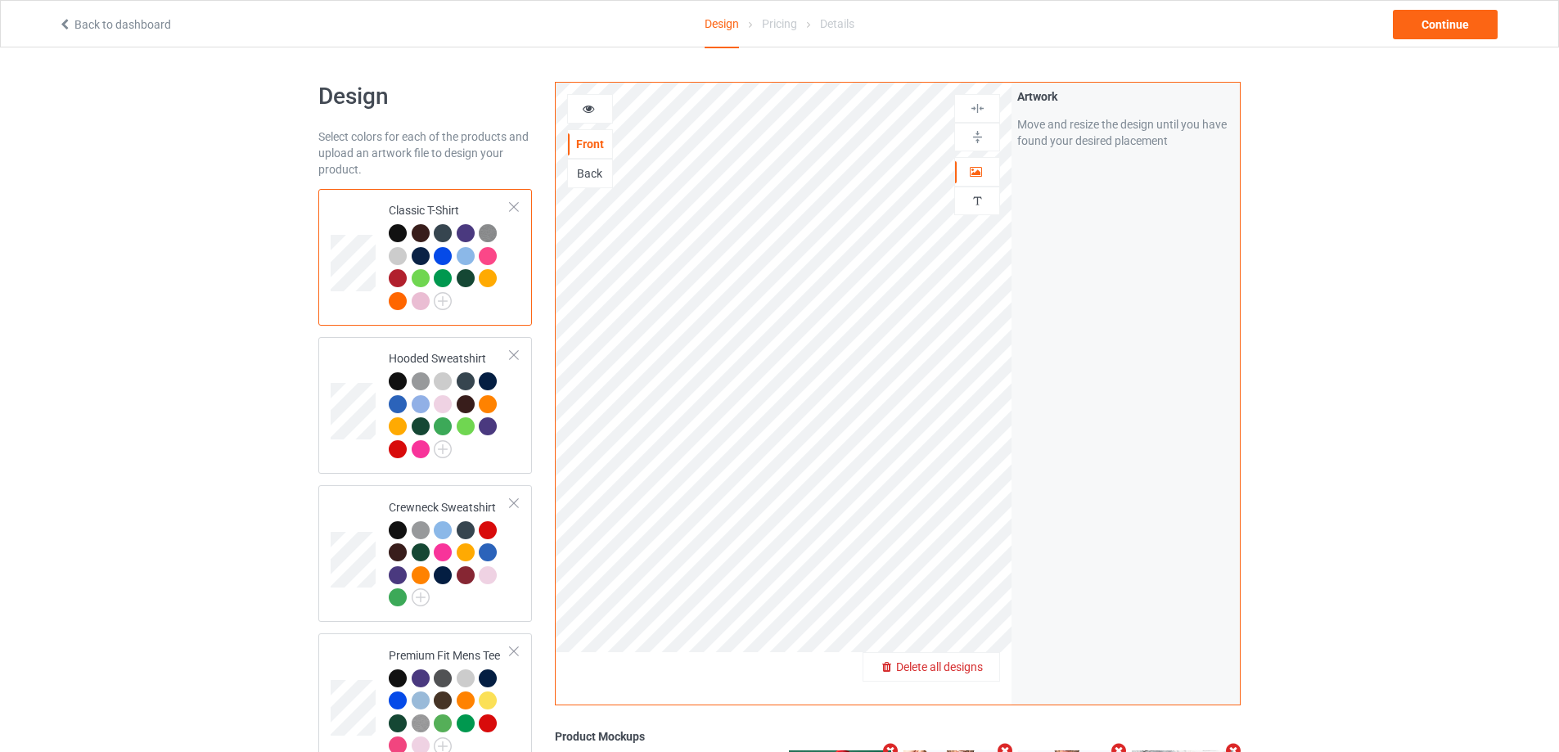
click at [979, 671] on span "Delete all designs" at bounding box center [939, 666] width 87 height 13
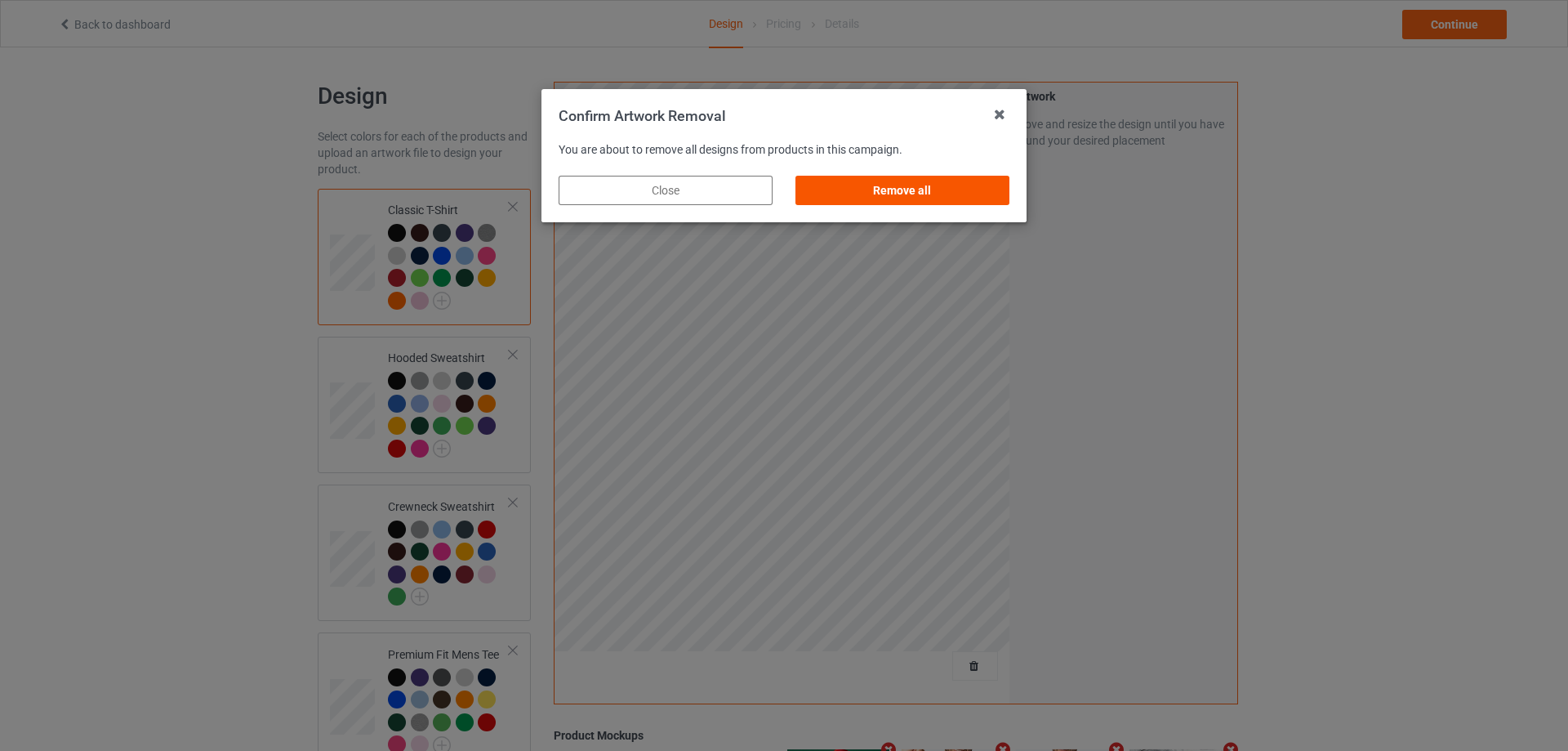
click at [918, 193] on div "Remove all" at bounding box center [902, 190] width 214 height 29
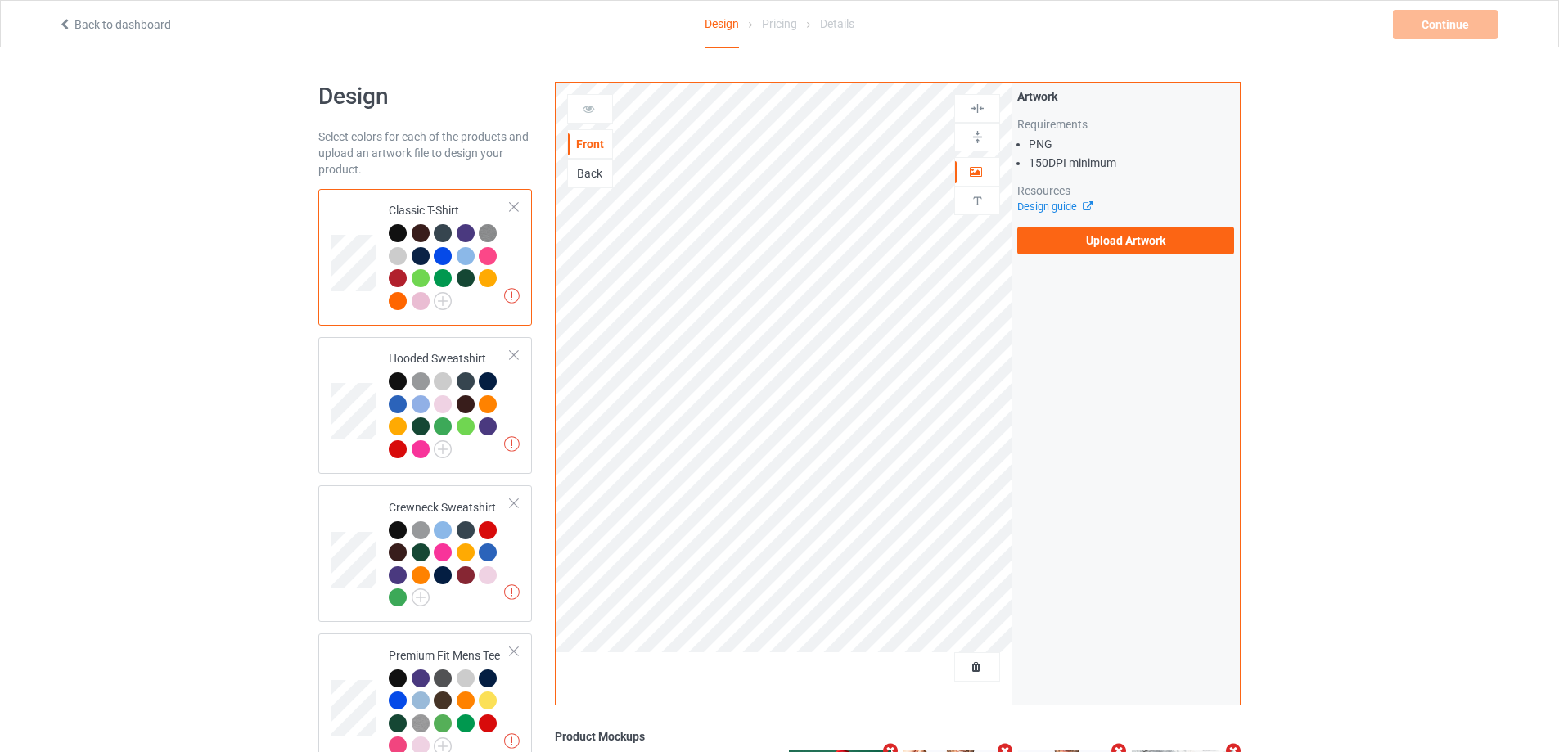
click at [1068, 259] on div "Artwork Requirements PNG 150 DPI minimum Resources Design guide Upload Artwork" at bounding box center [1125, 172] width 228 height 178
click at [1069, 246] on label "Upload Artwork" at bounding box center [1125, 241] width 217 height 28
click at [0, 0] on input "Upload Artwork" at bounding box center [0, 0] width 0 height 0
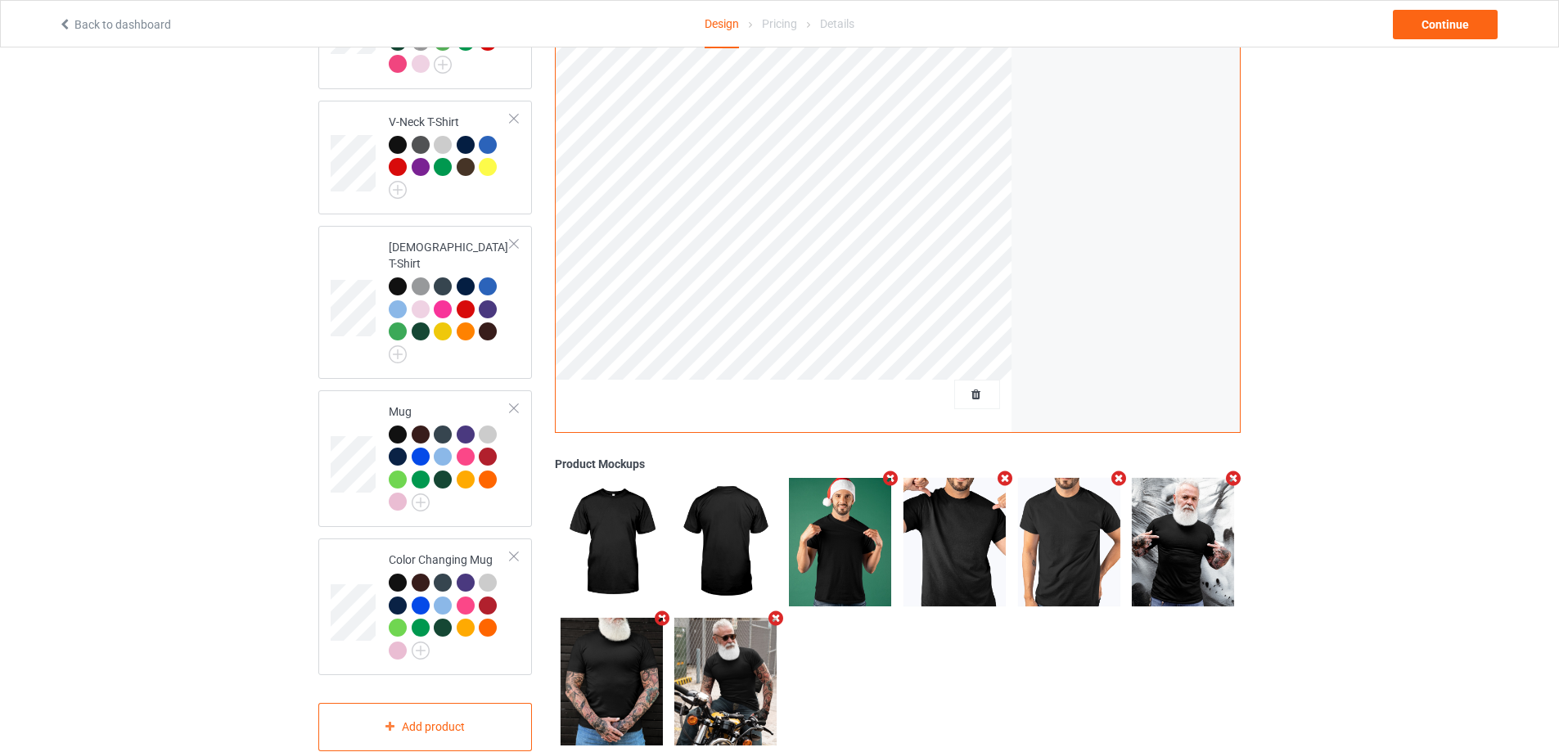
scroll to position [699, 0]
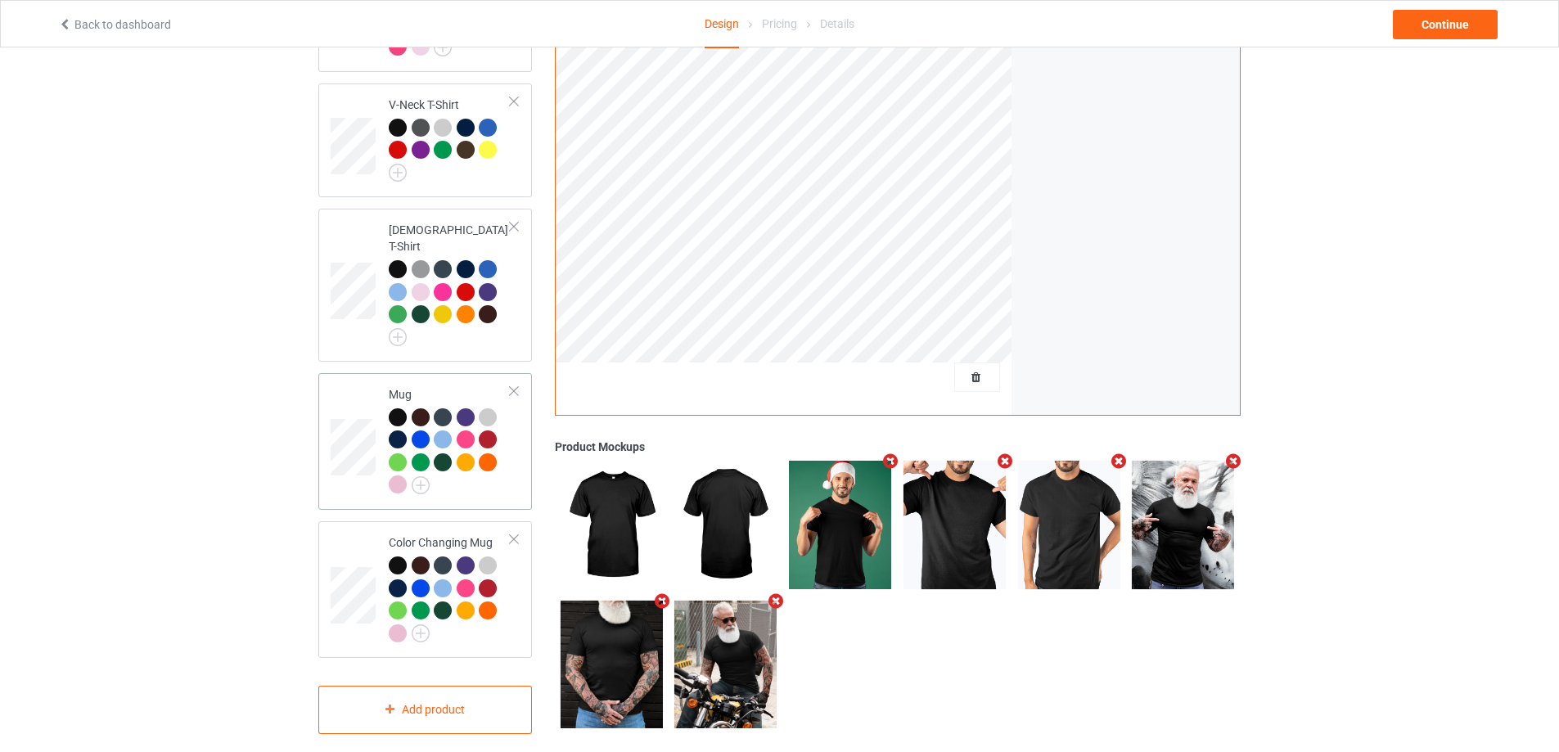
click at [441, 380] on td "Mug" at bounding box center [450, 442] width 140 height 124
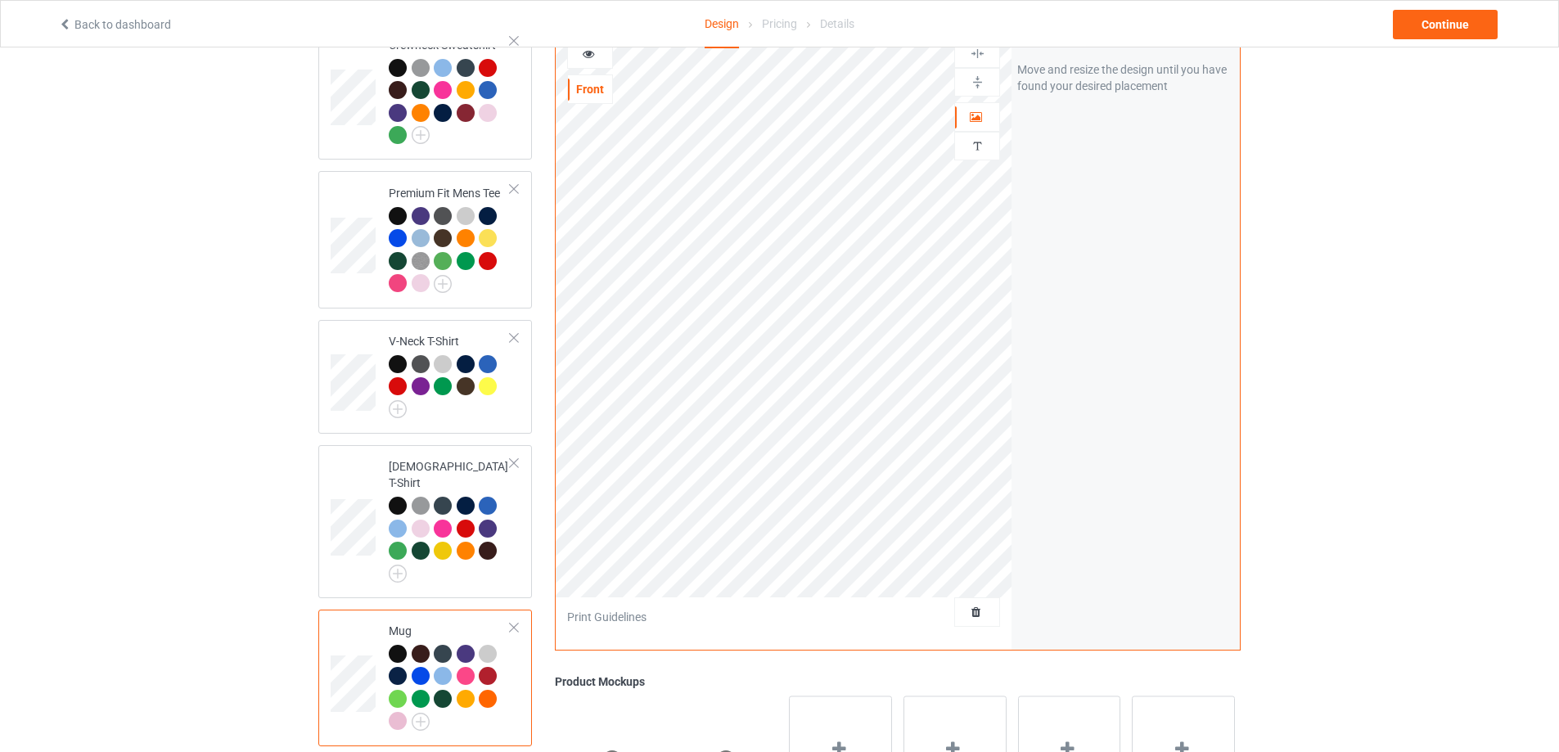
scroll to position [453, 0]
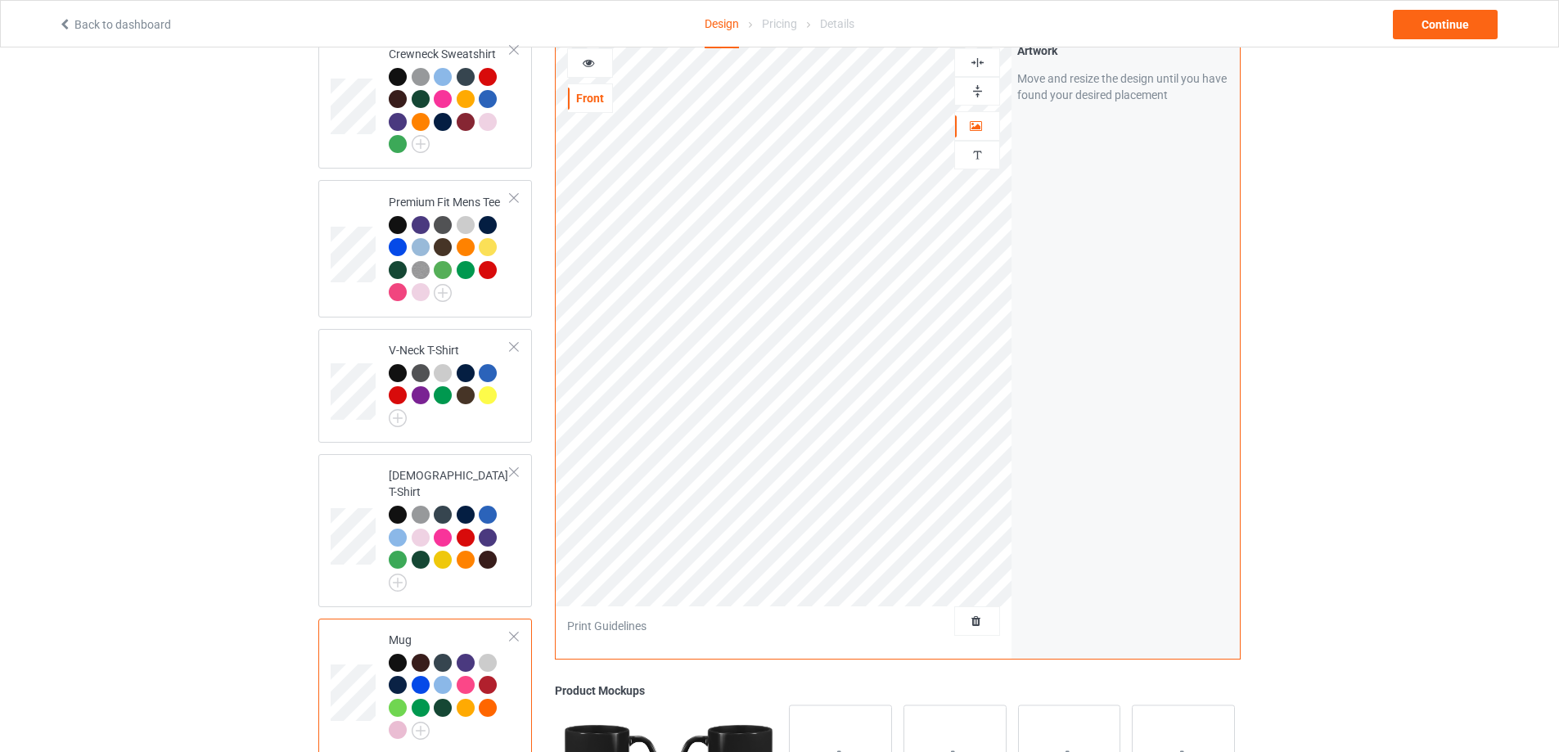
click at [983, 83] on img at bounding box center [978, 91] width 16 height 16
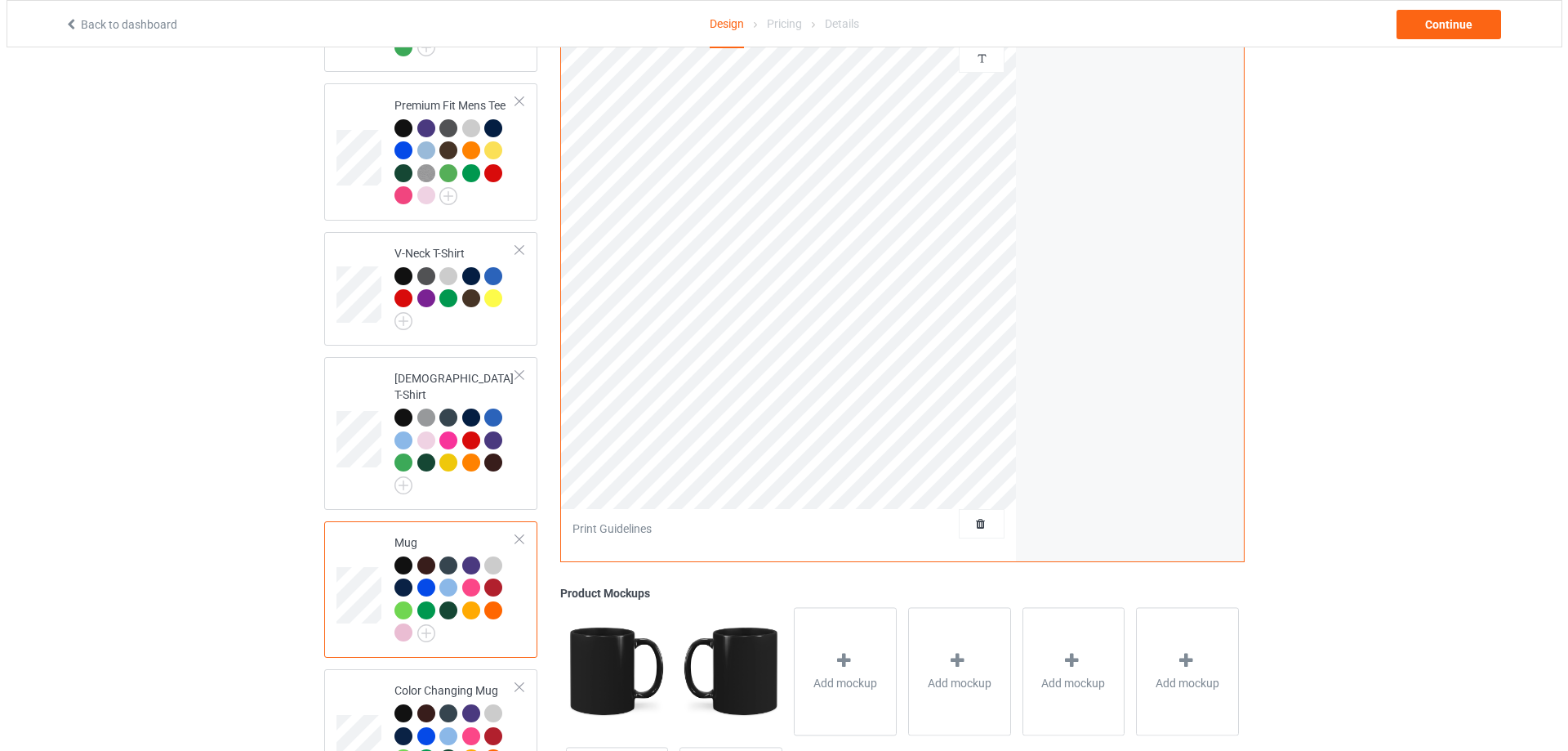
scroll to position [698, 0]
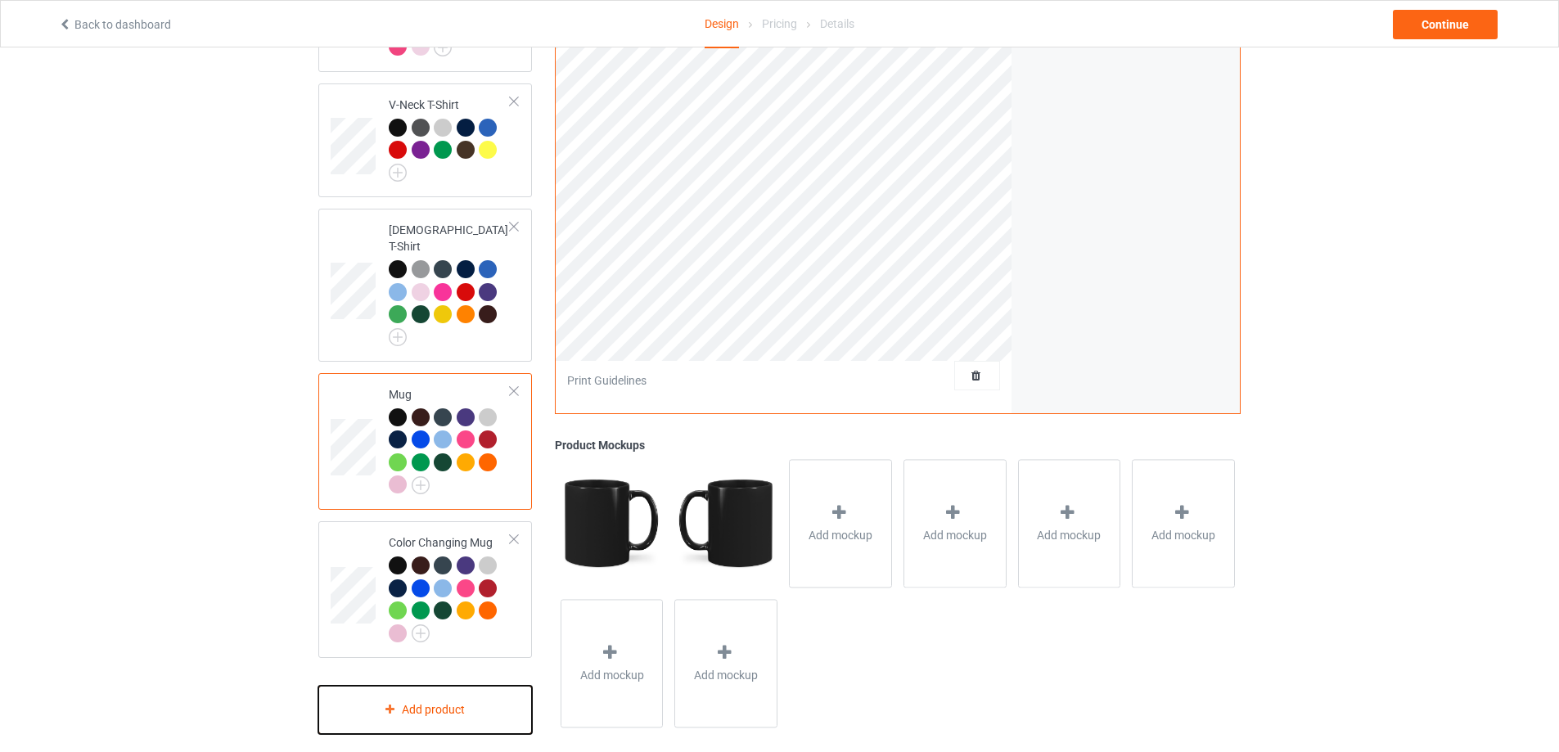
click at [448, 686] on div "Add product" at bounding box center [425, 710] width 214 height 48
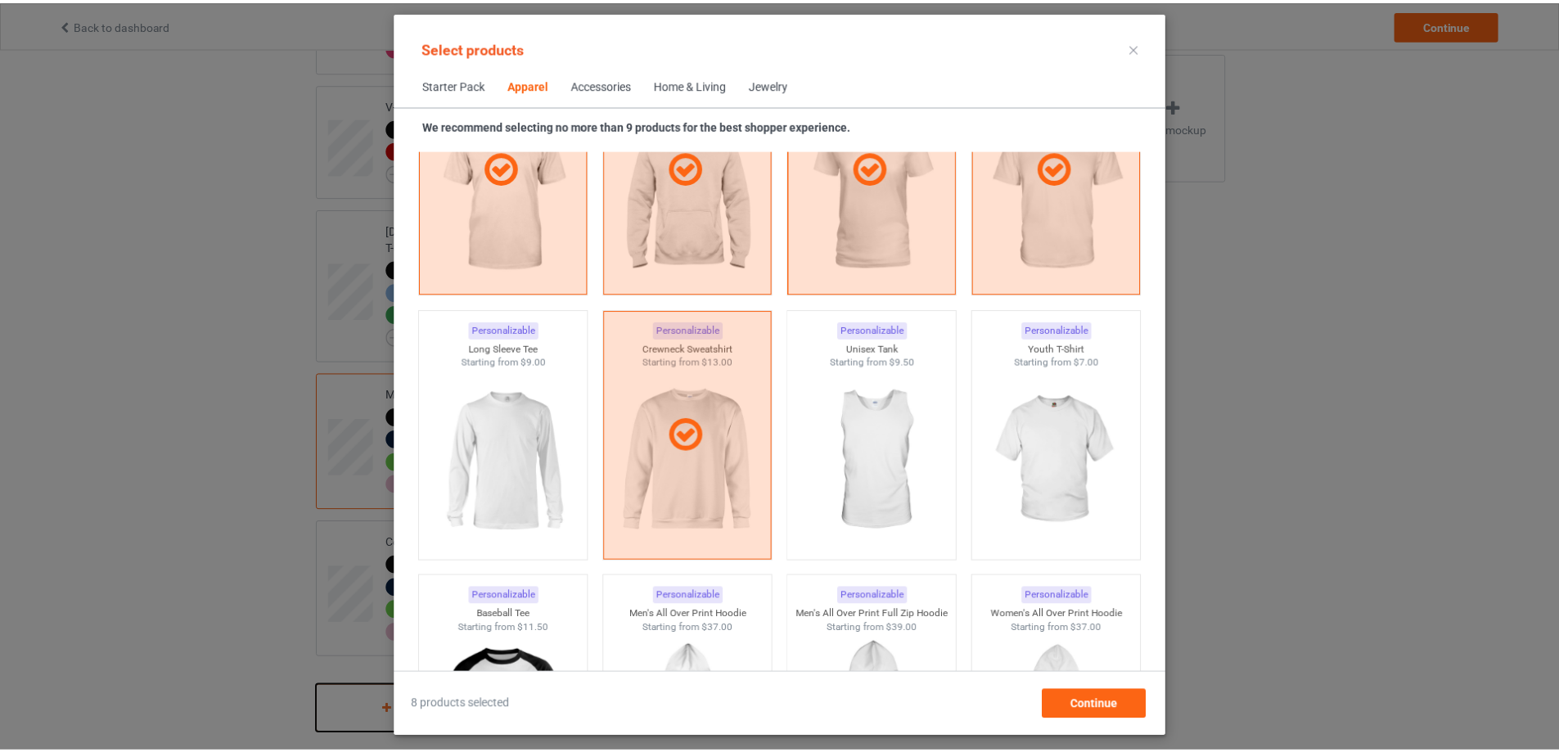
scroll to position [1264, 0]
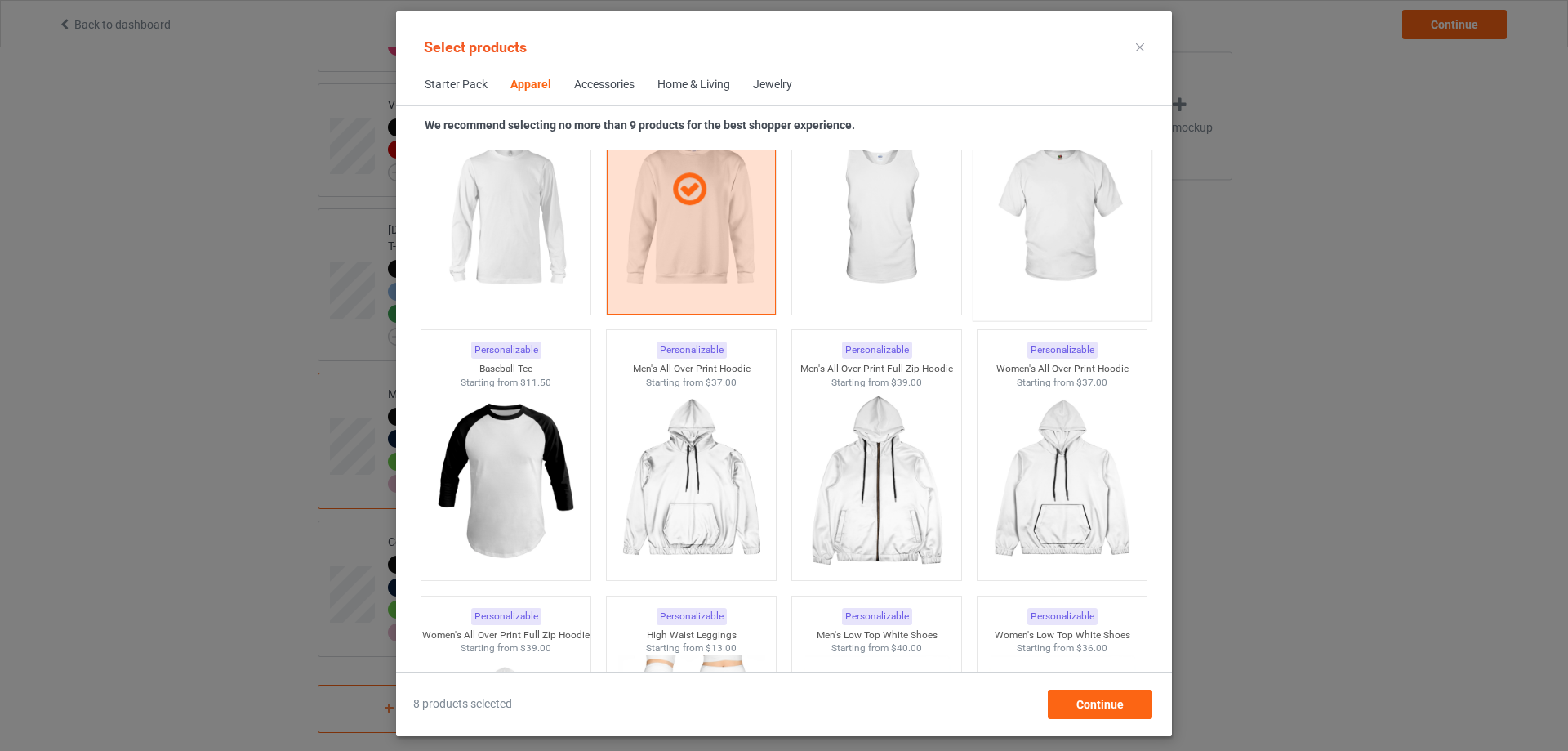
click at [1075, 289] on img at bounding box center [1062, 216] width 154 height 192
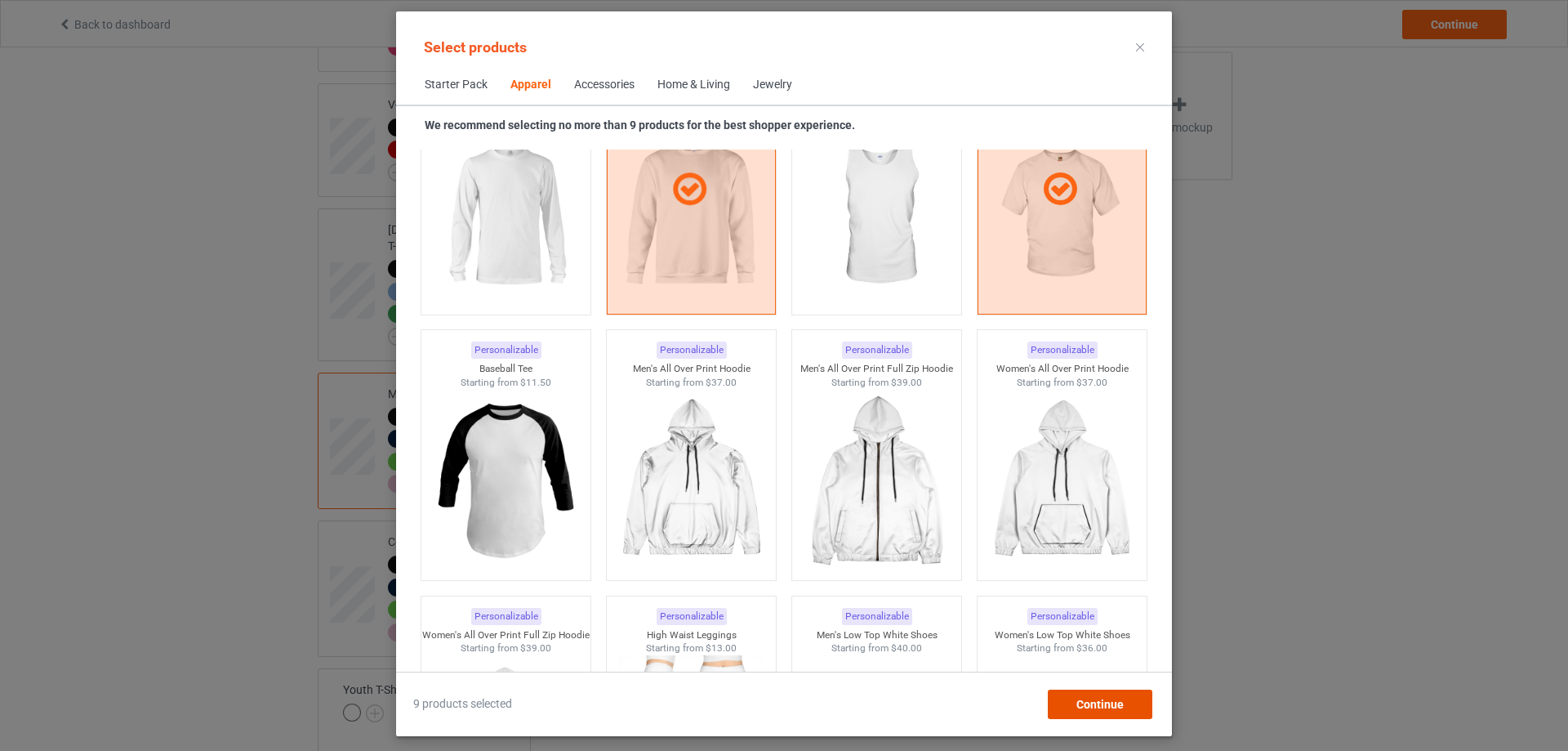
click at [1110, 712] on div "Continue" at bounding box center [1100, 704] width 105 height 29
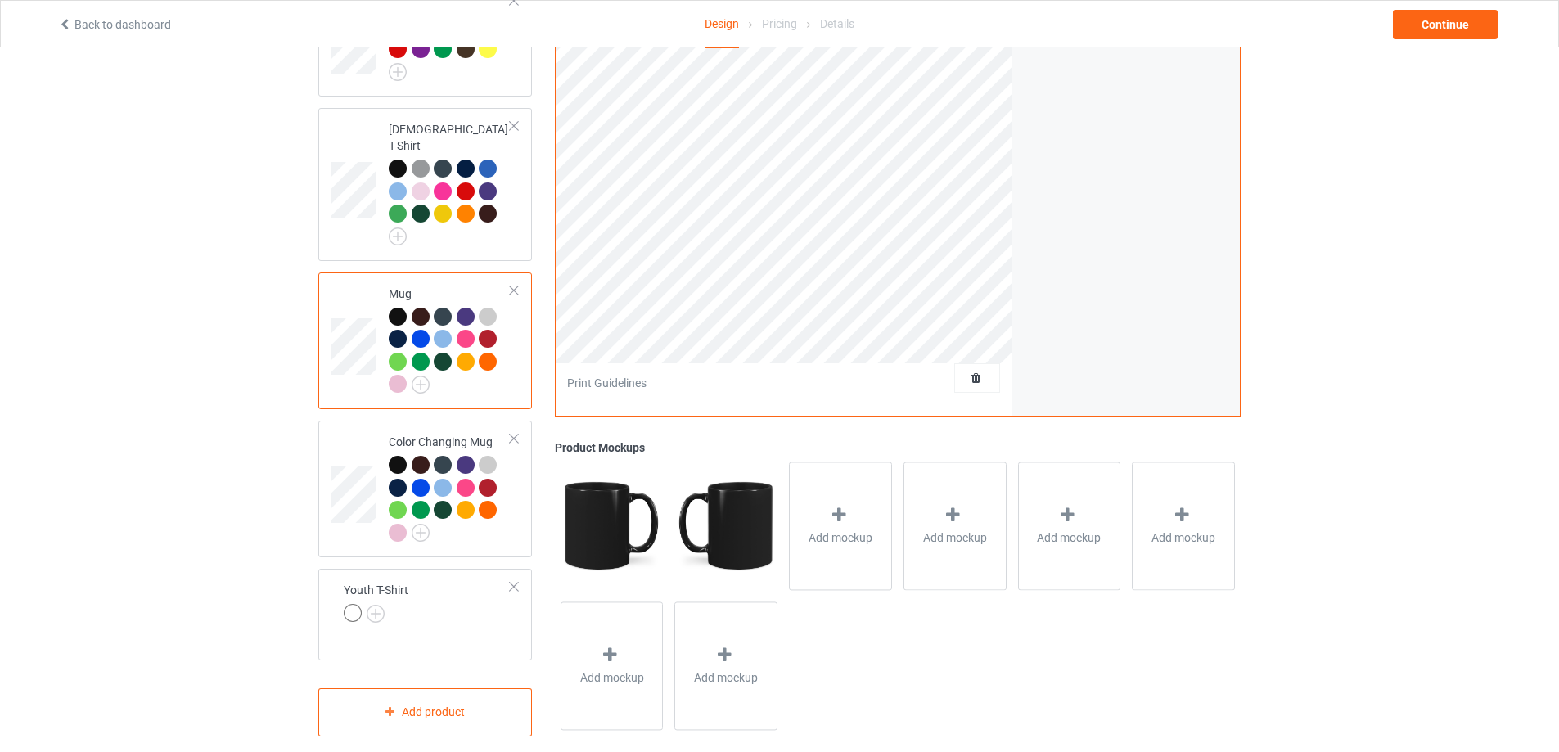
scroll to position [802, 0]
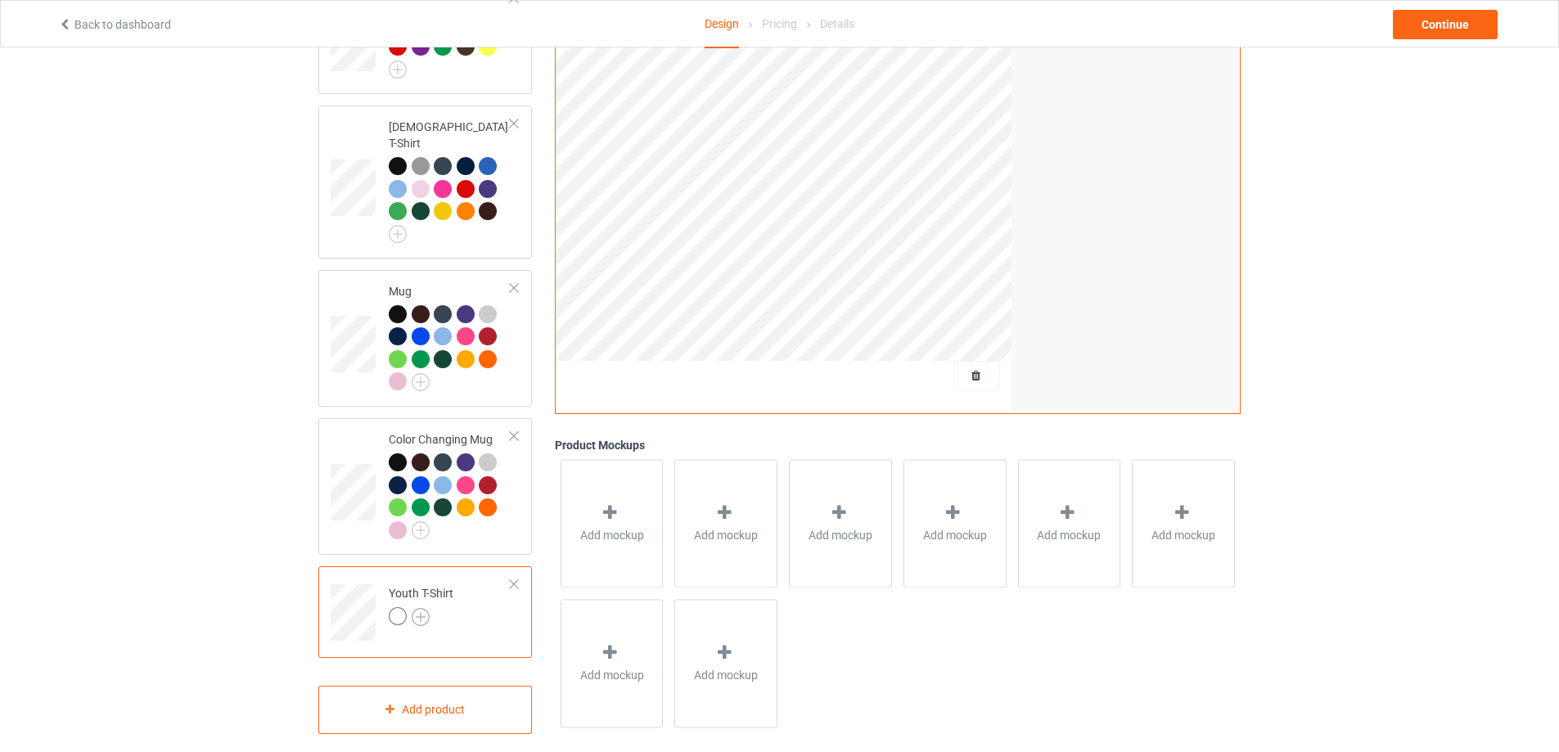
click at [418, 608] on img at bounding box center [421, 617] width 18 height 18
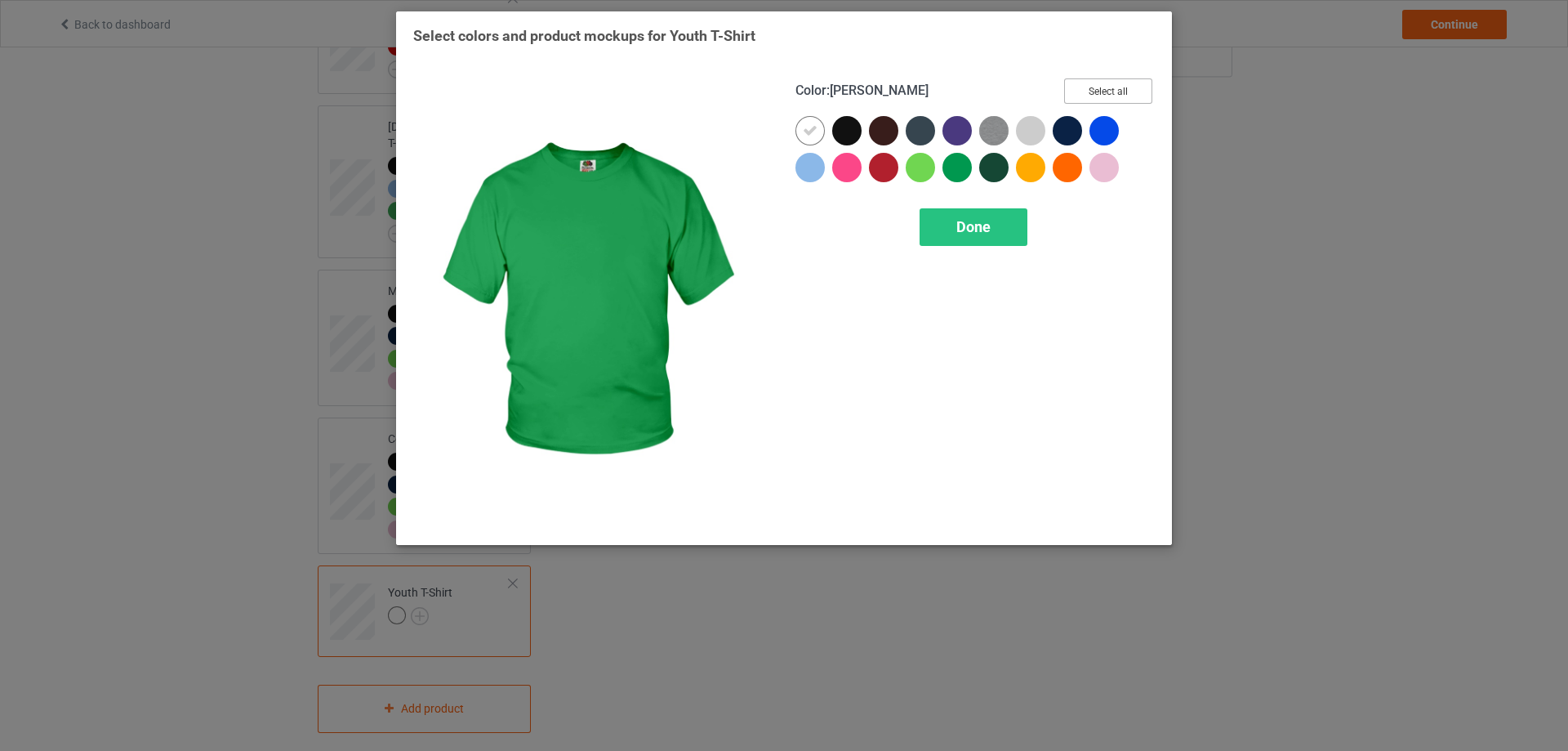
click at [1122, 88] on button "Select all" at bounding box center [1108, 91] width 88 height 25
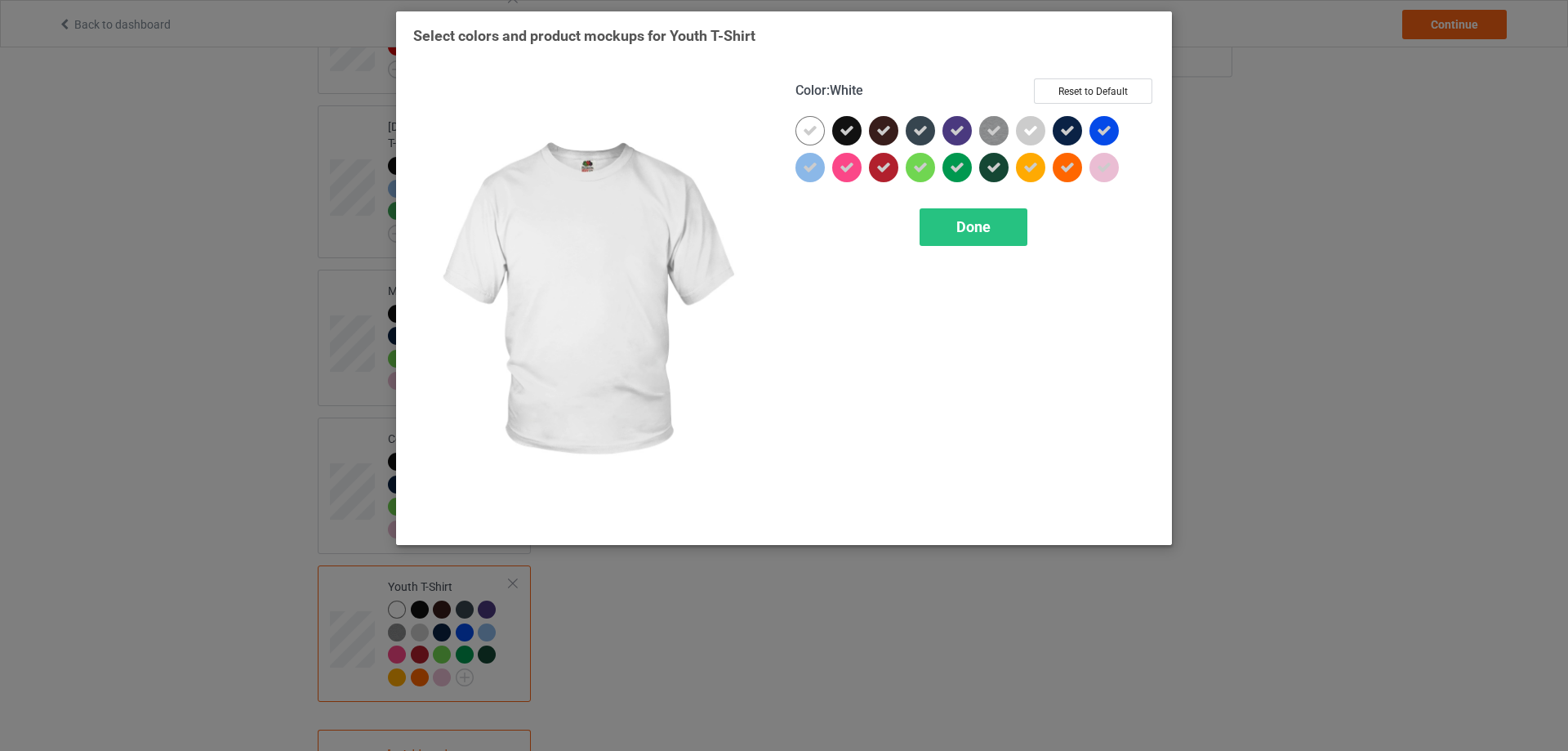
click at [806, 128] on icon at bounding box center [809, 131] width 15 height 15
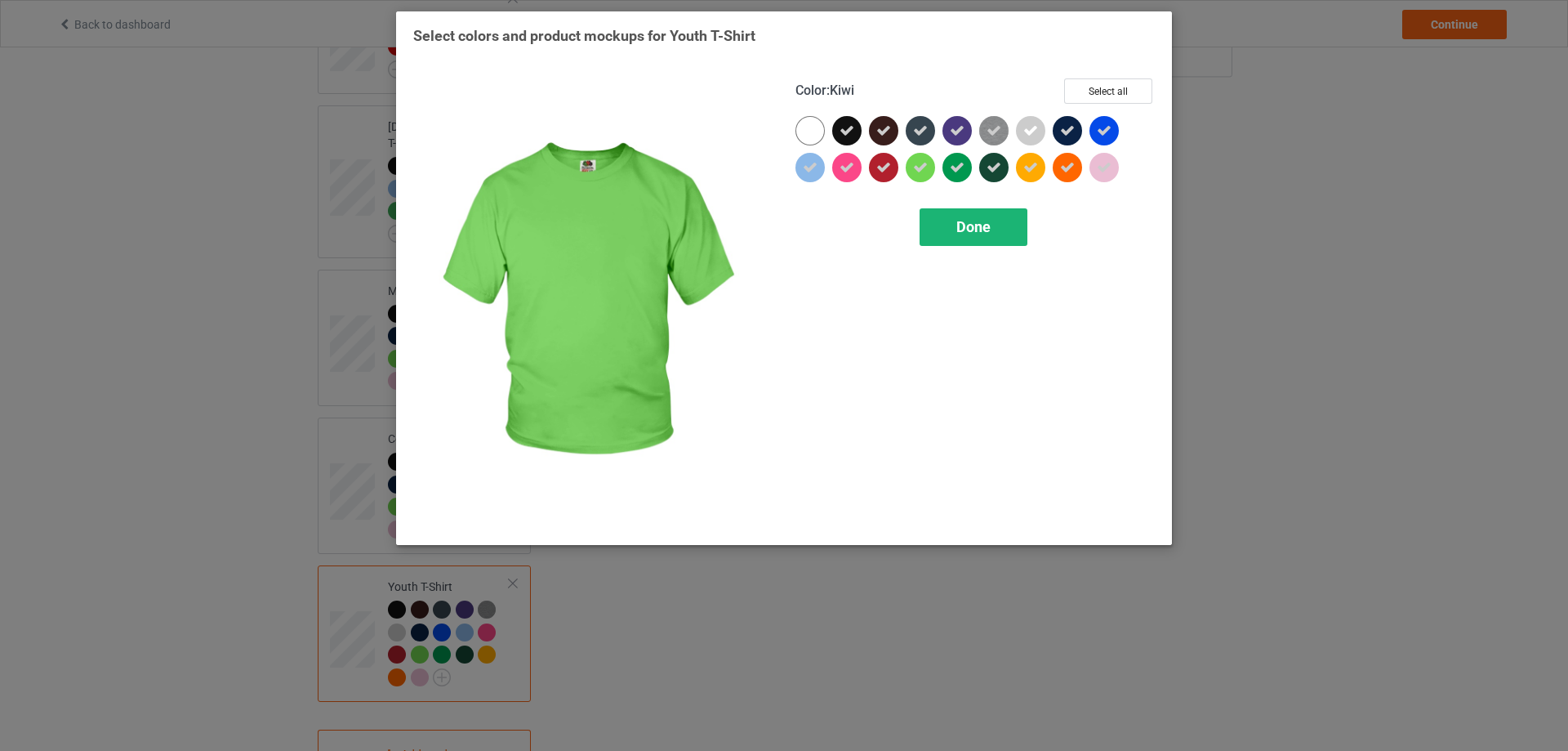
click at [970, 218] on div "Done" at bounding box center [973, 228] width 108 height 38
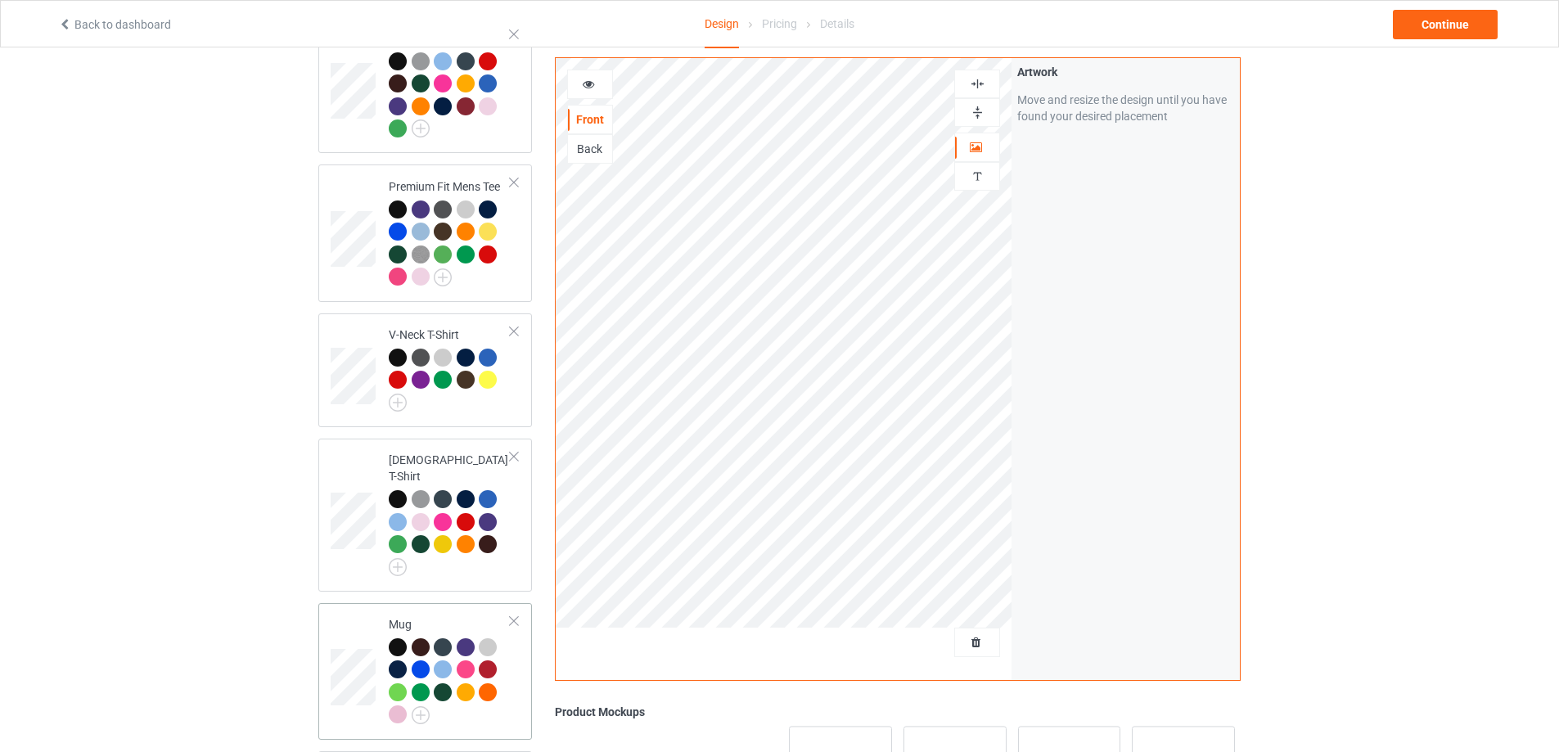
scroll to position [438, 0]
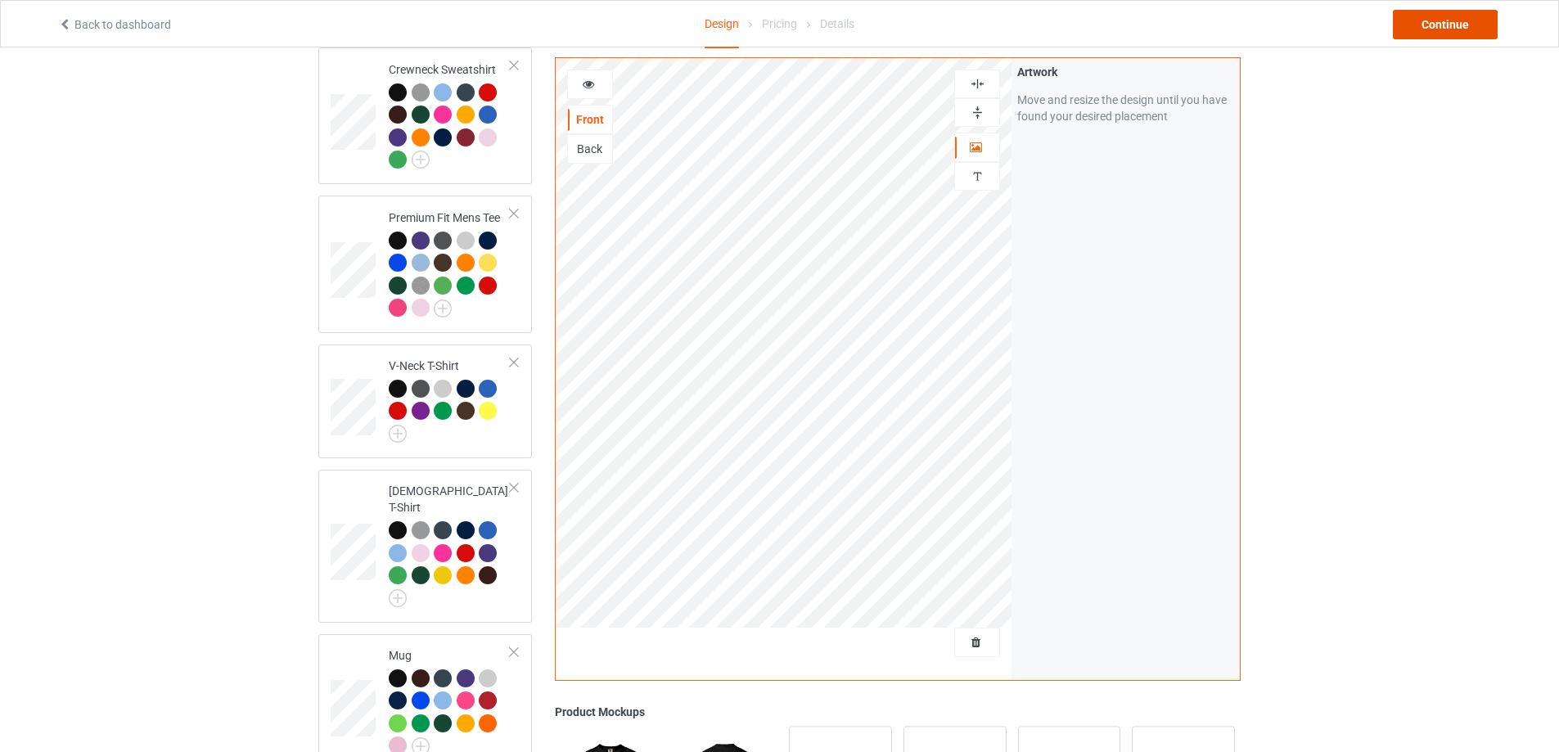
click at [1463, 22] on div "Continue" at bounding box center [1444, 24] width 105 height 29
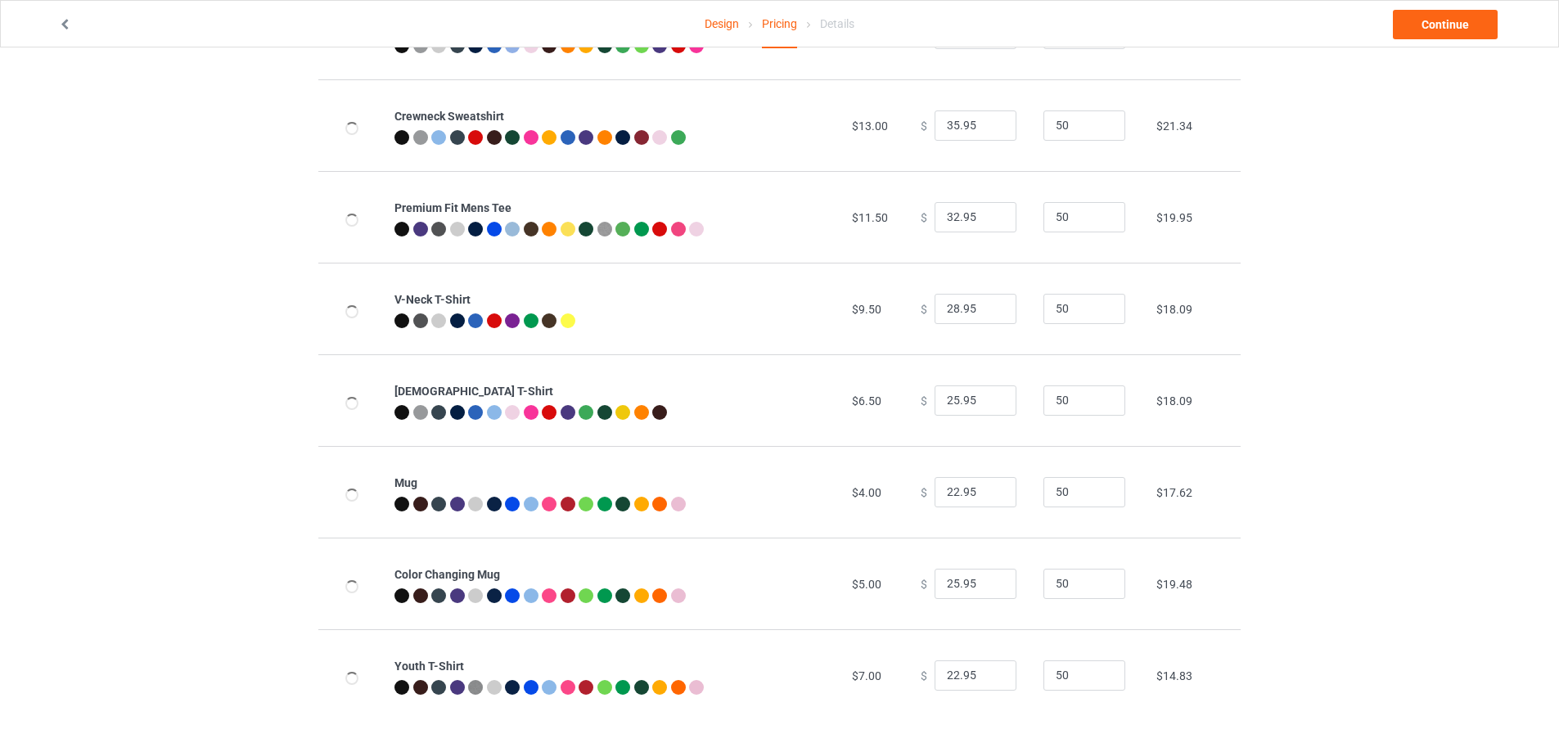
scroll to position [268, 0]
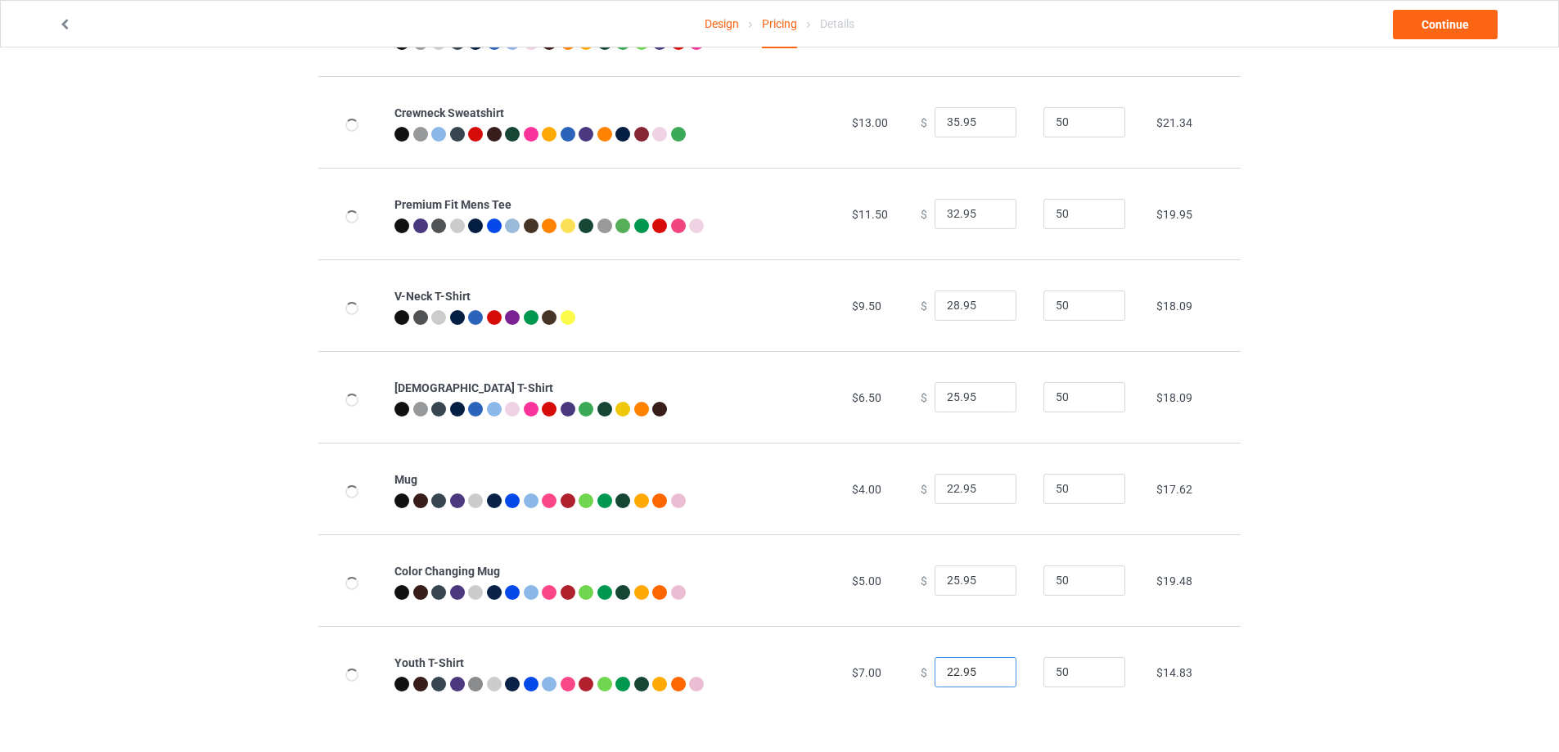
drag, startPoint x: 971, startPoint y: 668, endPoint x: 885, endPoint y: 673, distance: 86.0
click at [889, 672] on tr "Youth T-Shirt $7.00 $ 22.95 50 $14.83" at bounding box center [779, 672] width 922 height 92
type input "24.95"
click at [1431, 20] on link "Continue" at bounding box center [1444, 24] width 105 height 29
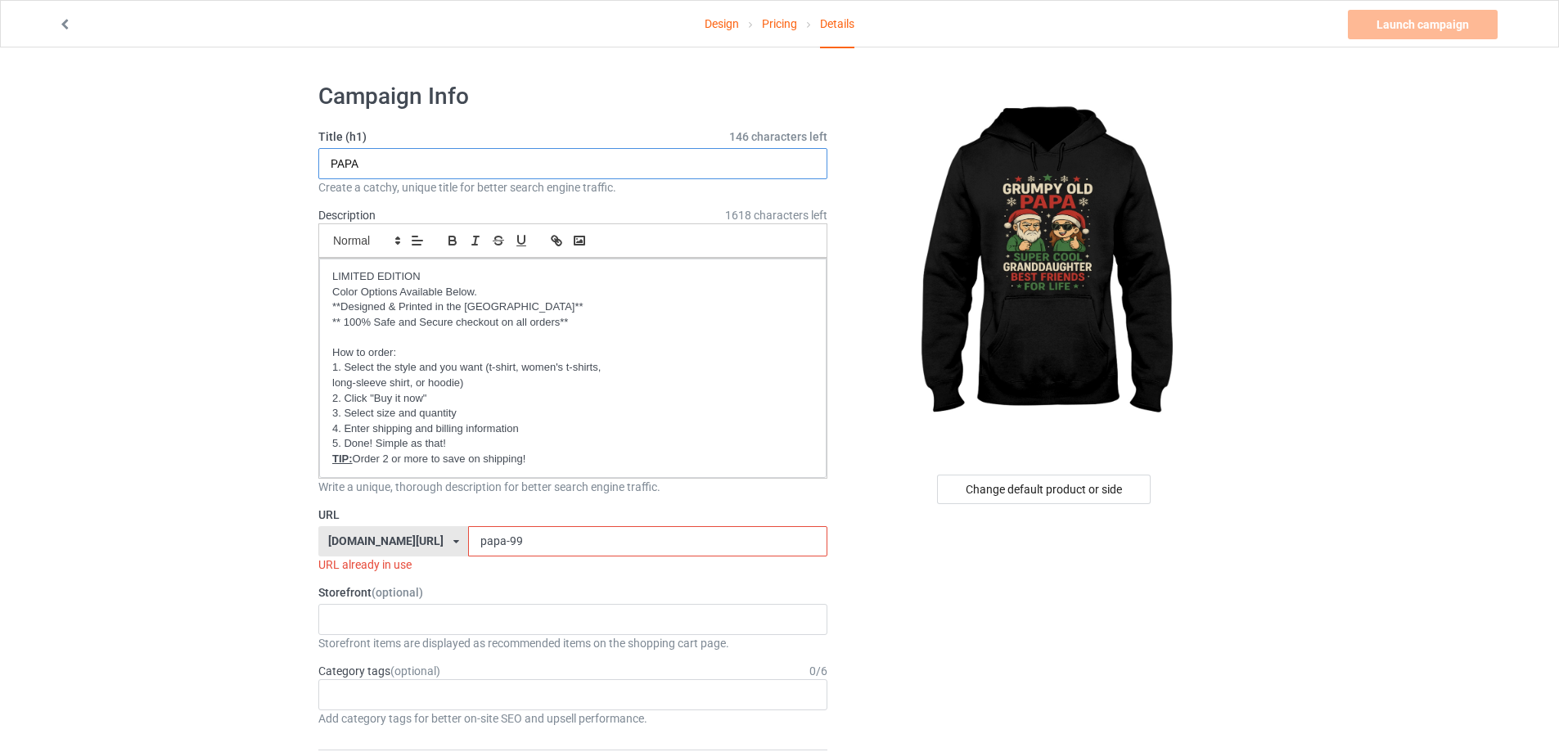
click at [467, 165] on input "PAPA" at bounding box center [572, 163] width 509 height 31
type input "PAPA - Granddaughter"
click at [531, 548] on input "papa-99" at bounding box center [647, 541] width 358 height 31
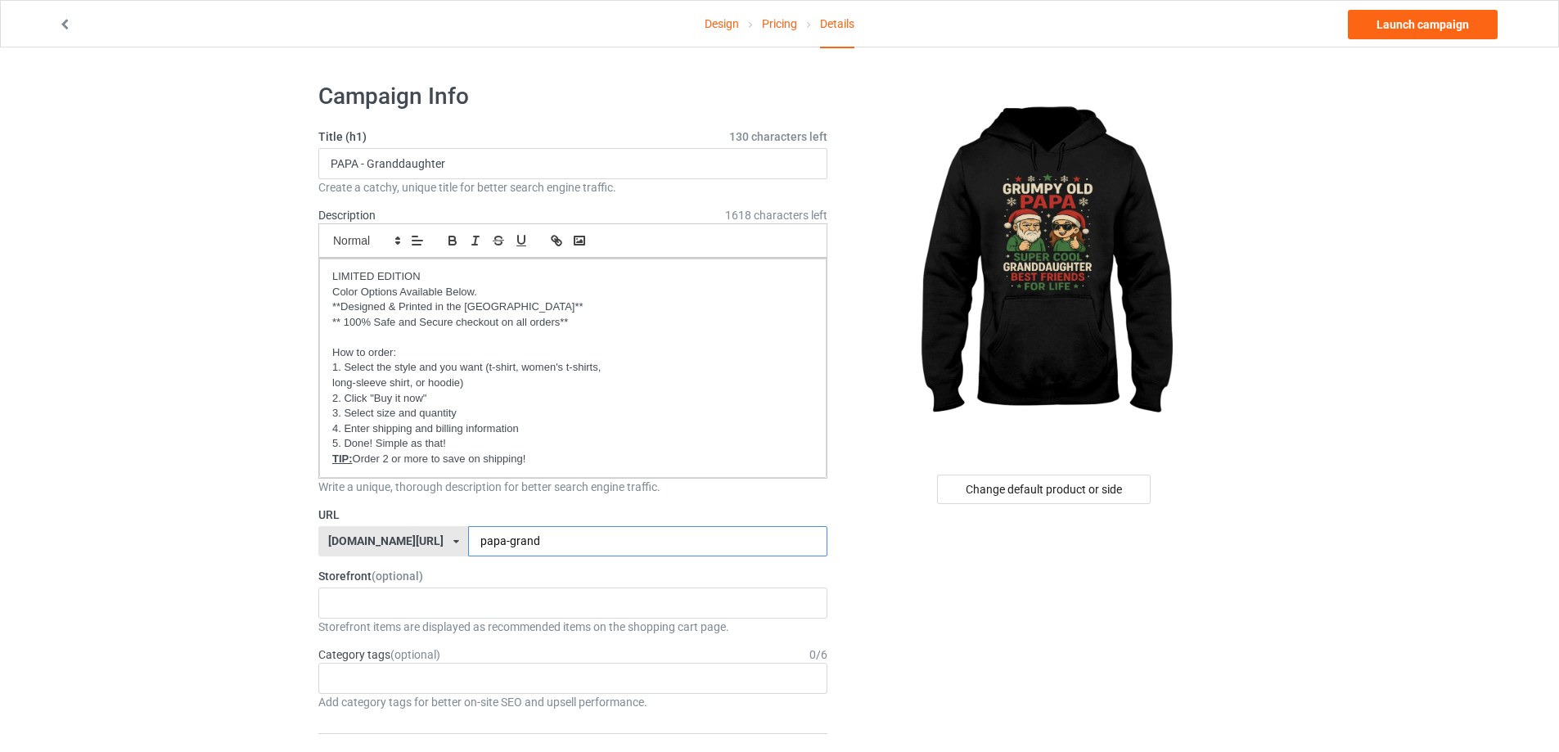
type input "papa-grand"
click at [776, 26] on link "Pricing" at bounding box center [779, 24] width 35 height 46
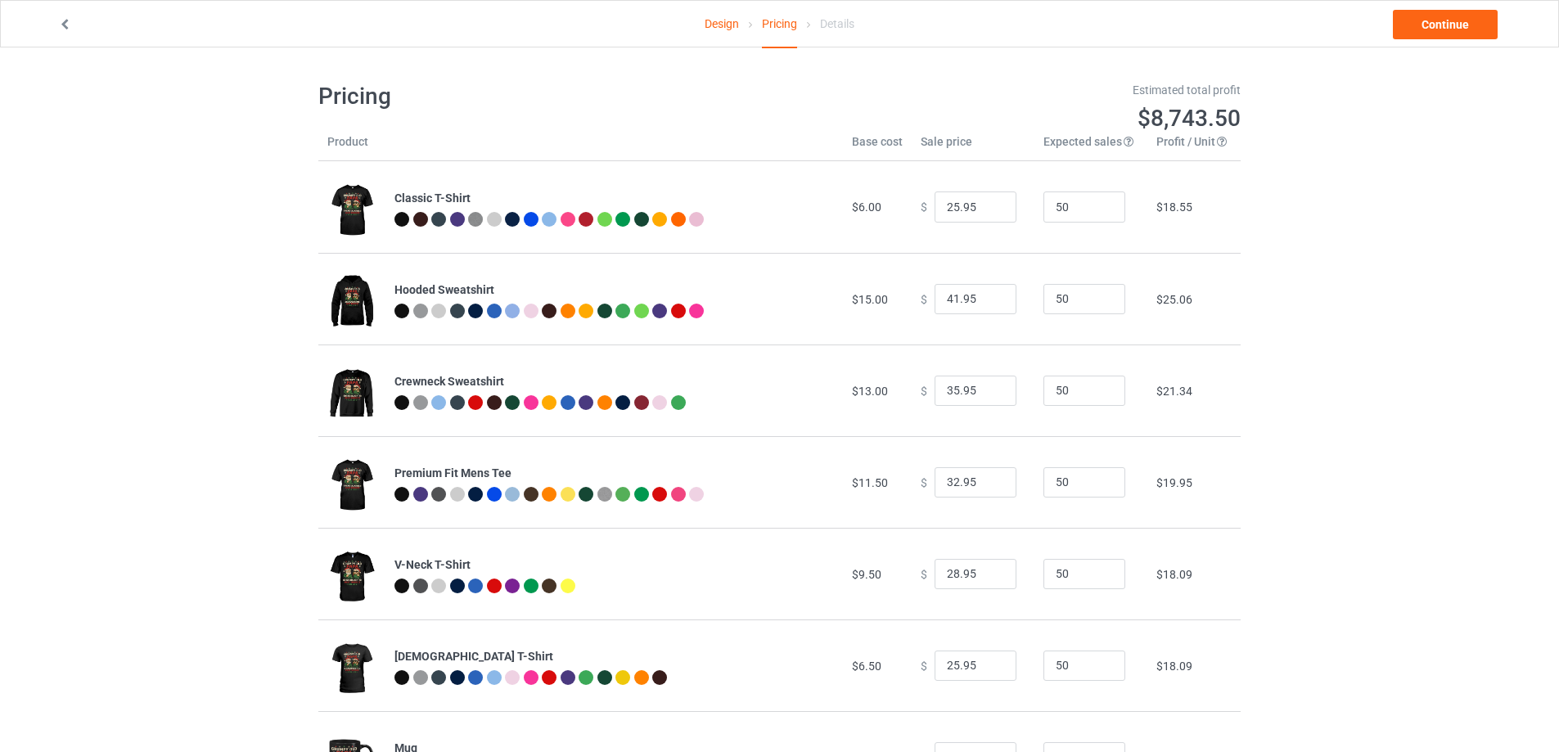
click at [722, 28] on link "Design" at bounding box center [721, 24] width 34 height 46
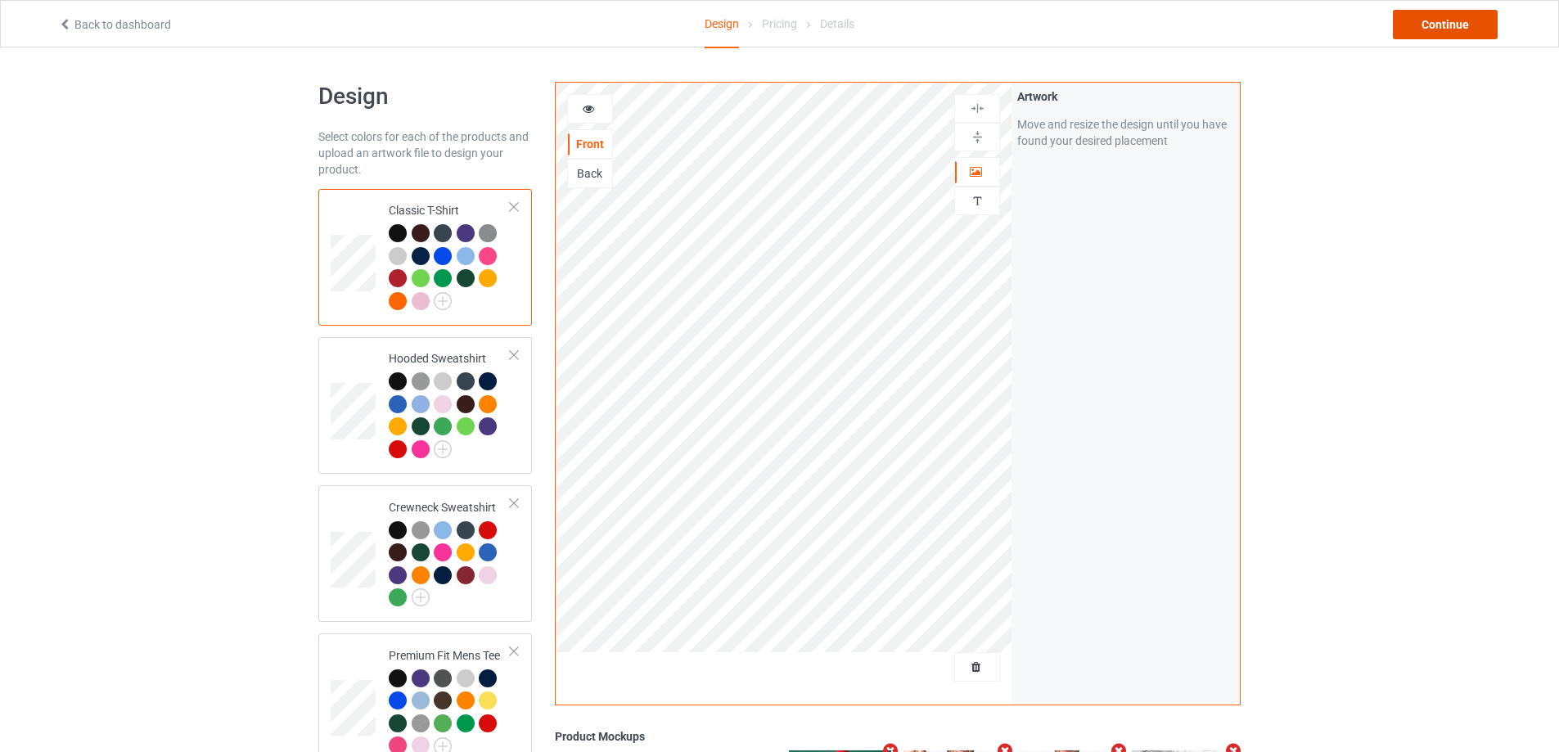
click at [1444, 33] on div "Continue" at bounding box center [1444, 24] width 105 height 29
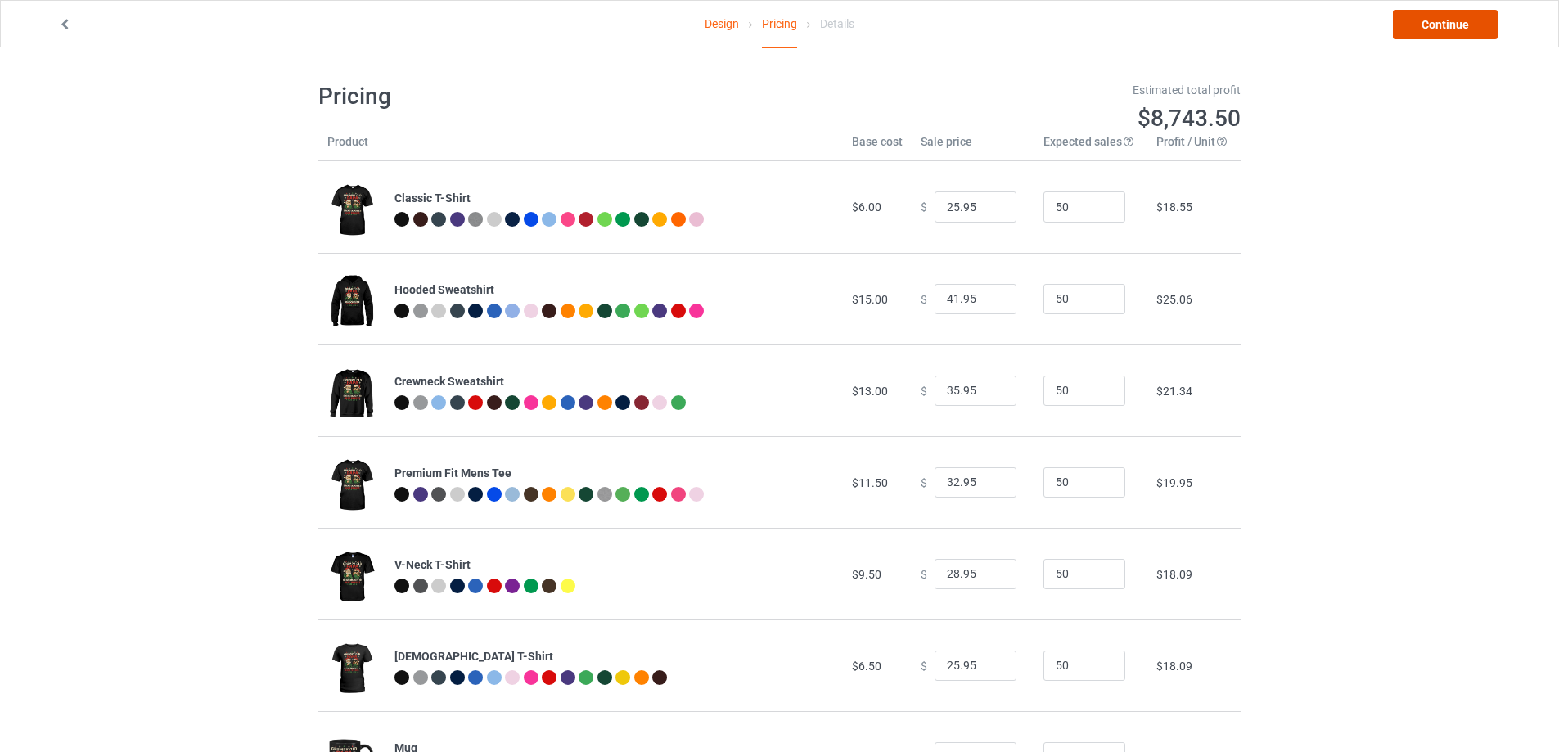
click at [1444, 33] on link "Continue" at bounding box center [1444, 24] width 105 height 29
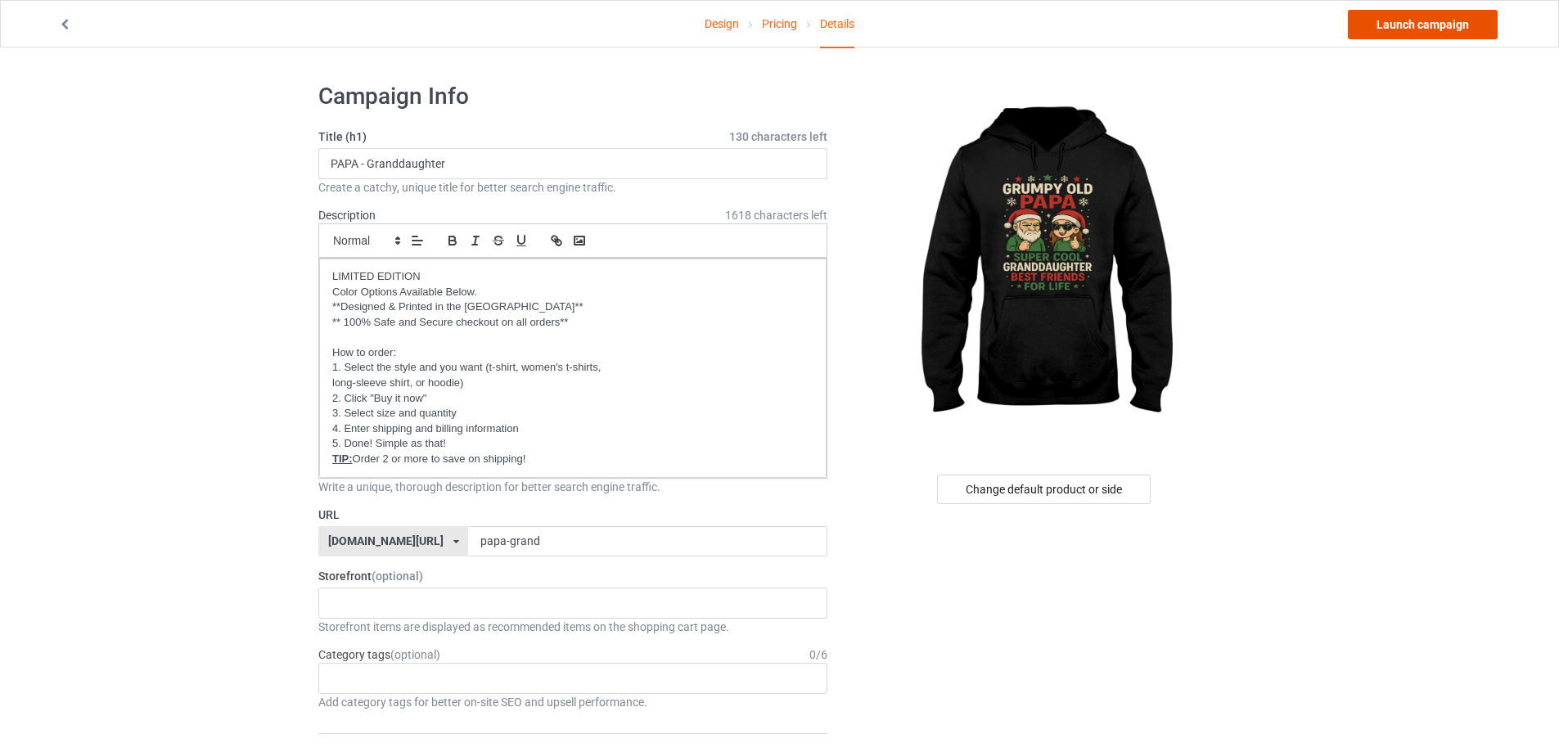
click at [1444, 33] on link "Launch campaign" at bounding box center [1422, 24] width 150 height 29
